Goal: Find specific fact: Find specific fact

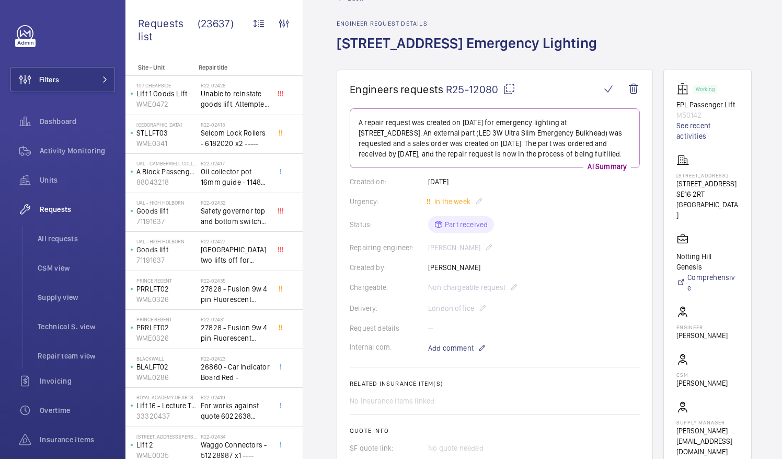
scroll to position [32, 0]
click at [509, 89] on mat-icon at bounding box center [509, 89] width 13 height 13
click at [510, 90] on mat-icon at bounding box center [509, 89] width 13 height 13
drag, startPoint x: 690, startPoint y: 187, endPoint x: 706, endPoint y: 197, distance: 18.7
click at [706, 189] on p "[STREET_ADDRESS]" at bounding box center [708, 184] width 62 height 10
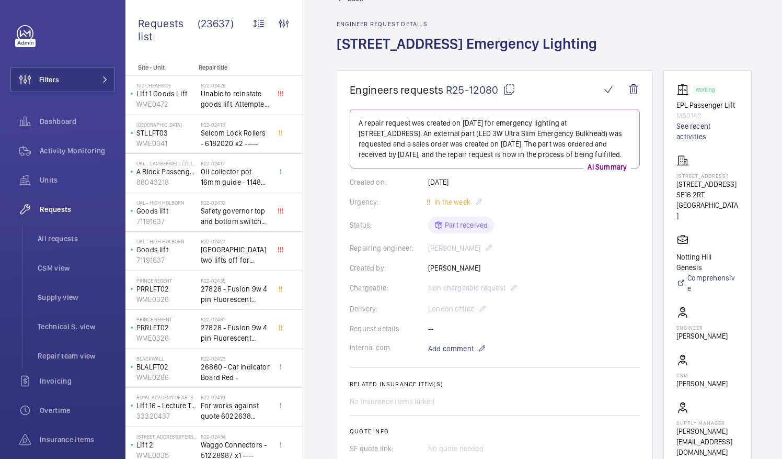
drag, startPoint x: 706, startPoint y: 197, endPoint x: 701, endPoint y: 198, distance: 5.8
copy p "[STREET_ADDRESS]"
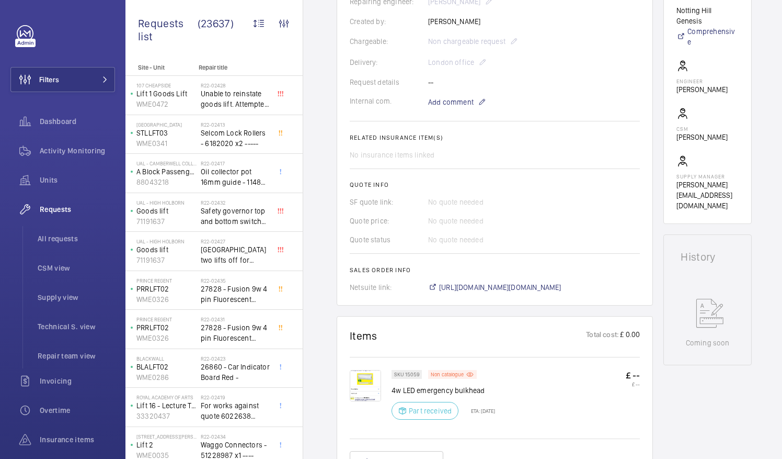
scroll to position [282, 0]
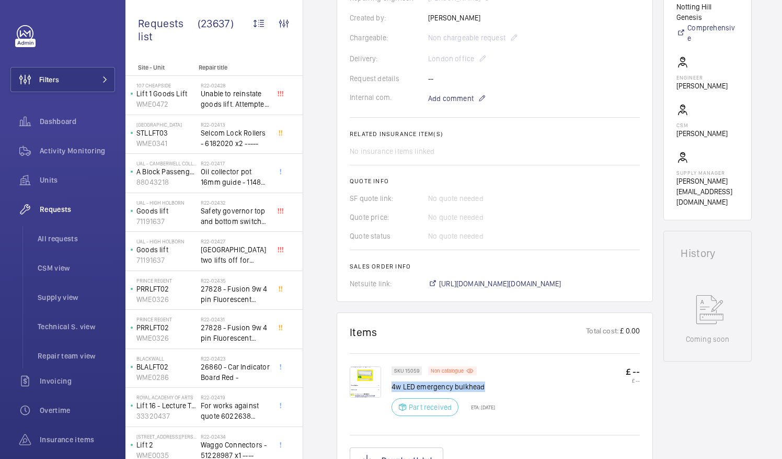
drag, startPoint x: 392, startPoint y: 384, endPoint x: 494, endPoint y: 378, distance: 101.6
click at [494, 378] on div "SKU 15059 Non catalogue 4w LED emergency bulkhead Part received ETA: [DATE]" at bounding box center [444, 394] width 104 height 56
drag, startPoint x: 494, startPoint y: 378, endPoint x: 466, endPoint y: 385, distance: 28.5
copy p "4w LED emergency bulkhead"
